Goal: Transaction & Acquisition: Purchase product/service

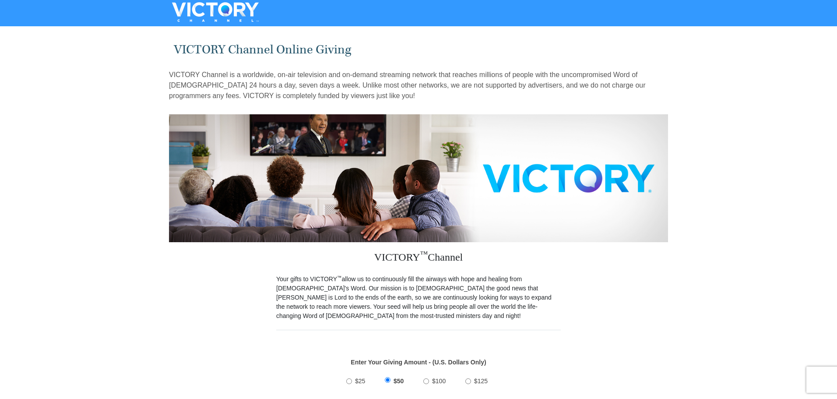
drag, startPoint x: 154, startPoint y: 291, endPoint x: 84, endPoint y: 235, distance: 89.8
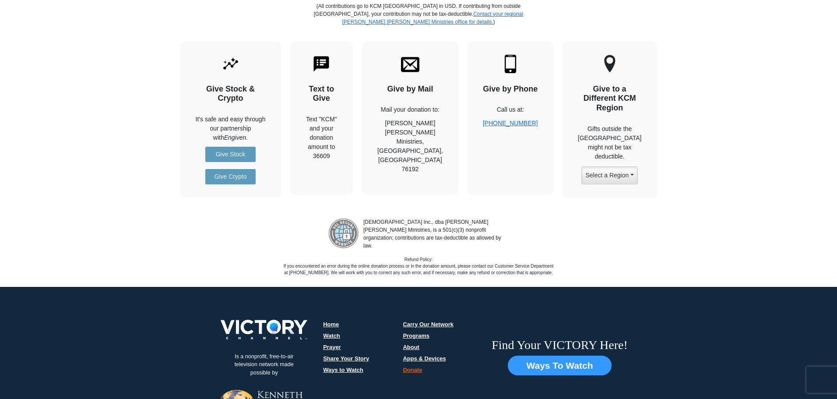
scroll to position [1027, 0]
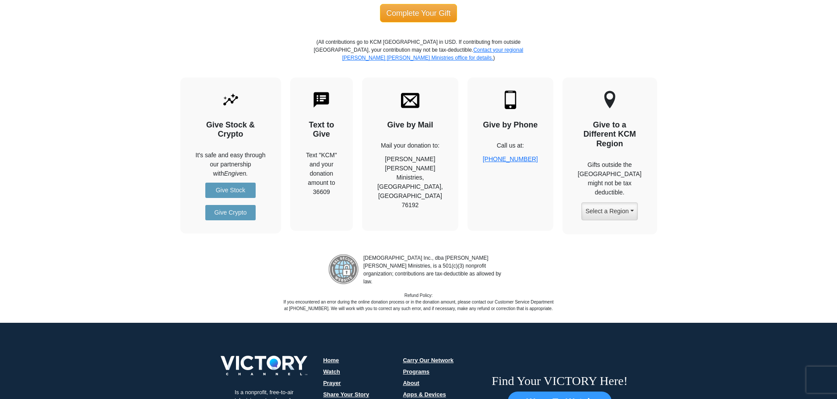
scroll to position [1007, 0]
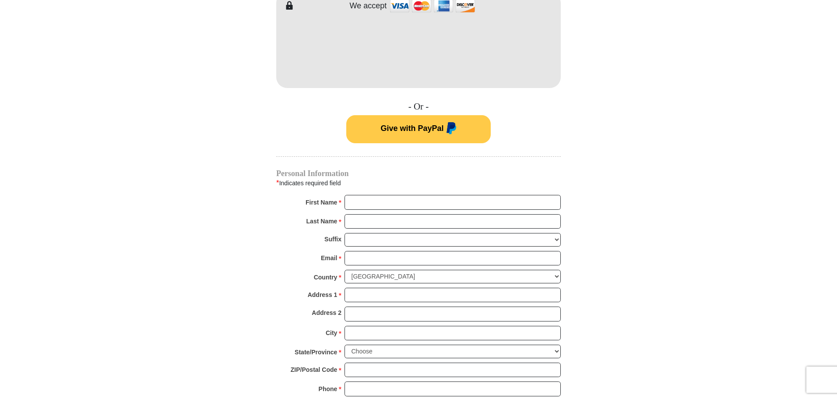
scroll to position [569, 0]
